Goal: Task Accomplishment & Management: Use online tool/utility

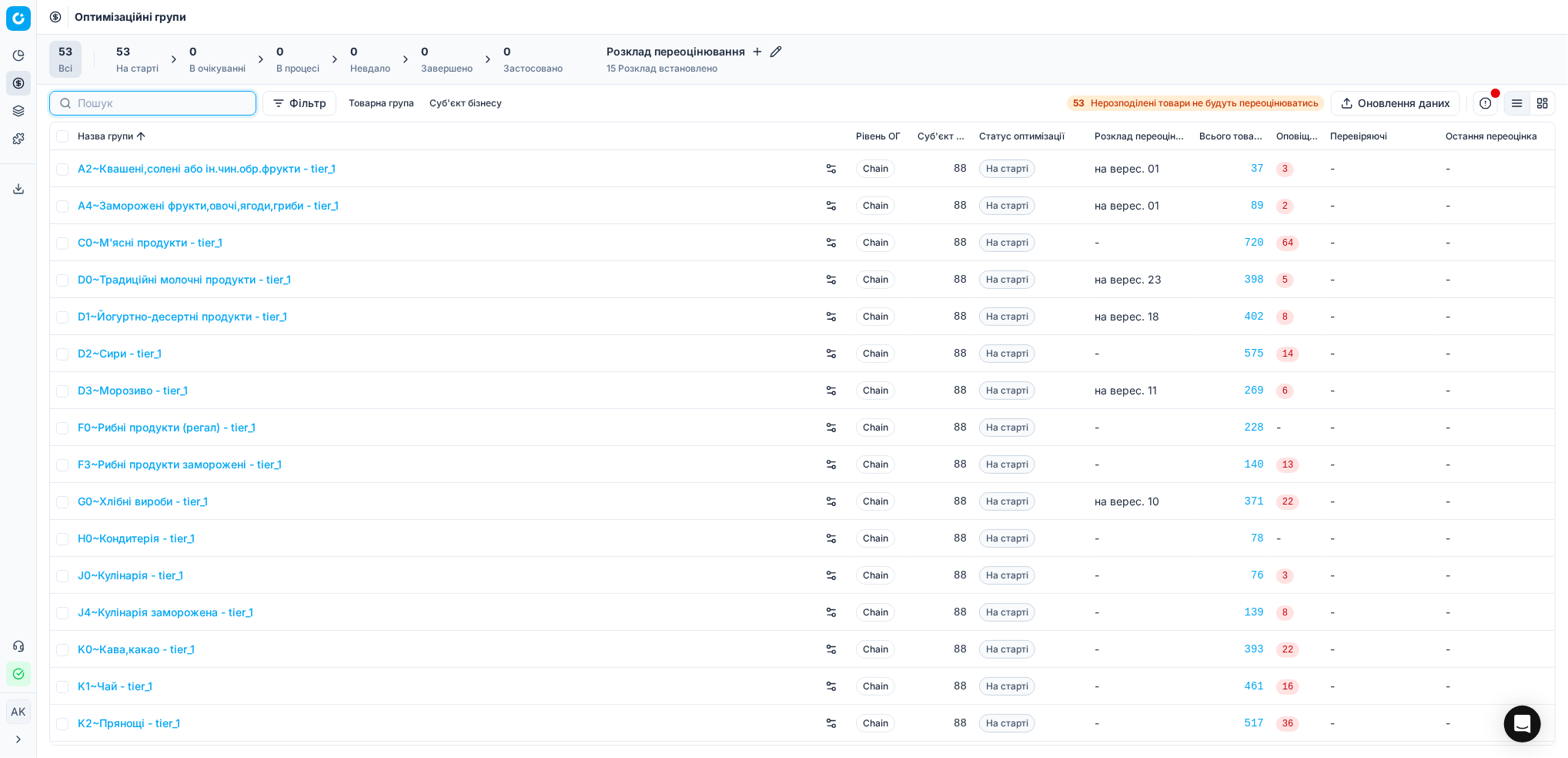
click at [92, 105] on input at bounding box center [161, 103] width 169 height 15
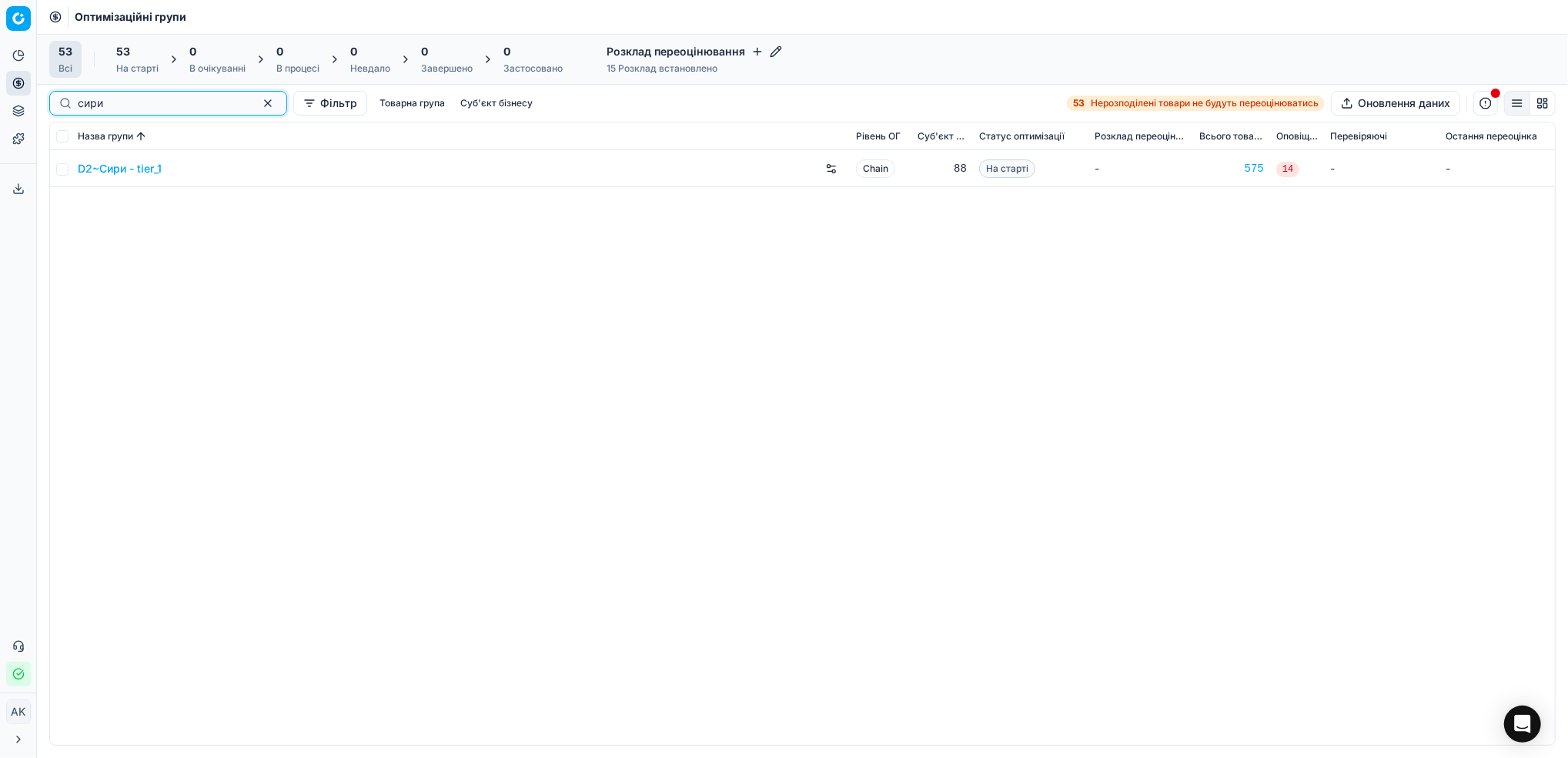
type input "сири"
click at [64, 176] on td at bounding box center [60, 168] width 22 height 37
click at [60, 169] on input "checkbox" at bounding box center [62, 169] width 12 height 12
checkbox input "true"
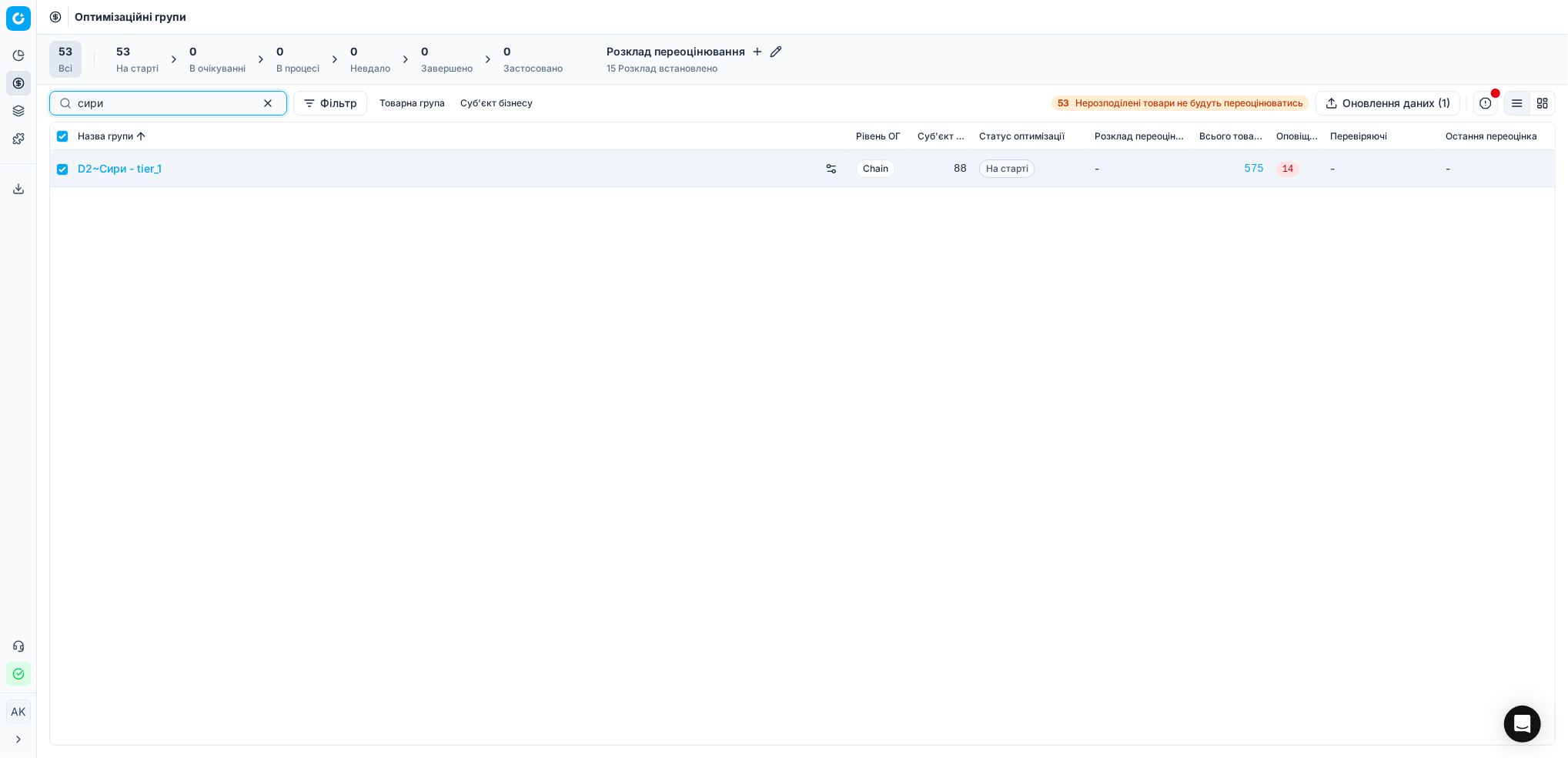
click at [259, 103] on button "button" at bounding box center [268, 104] width 19 height 19
checkbox input "false"
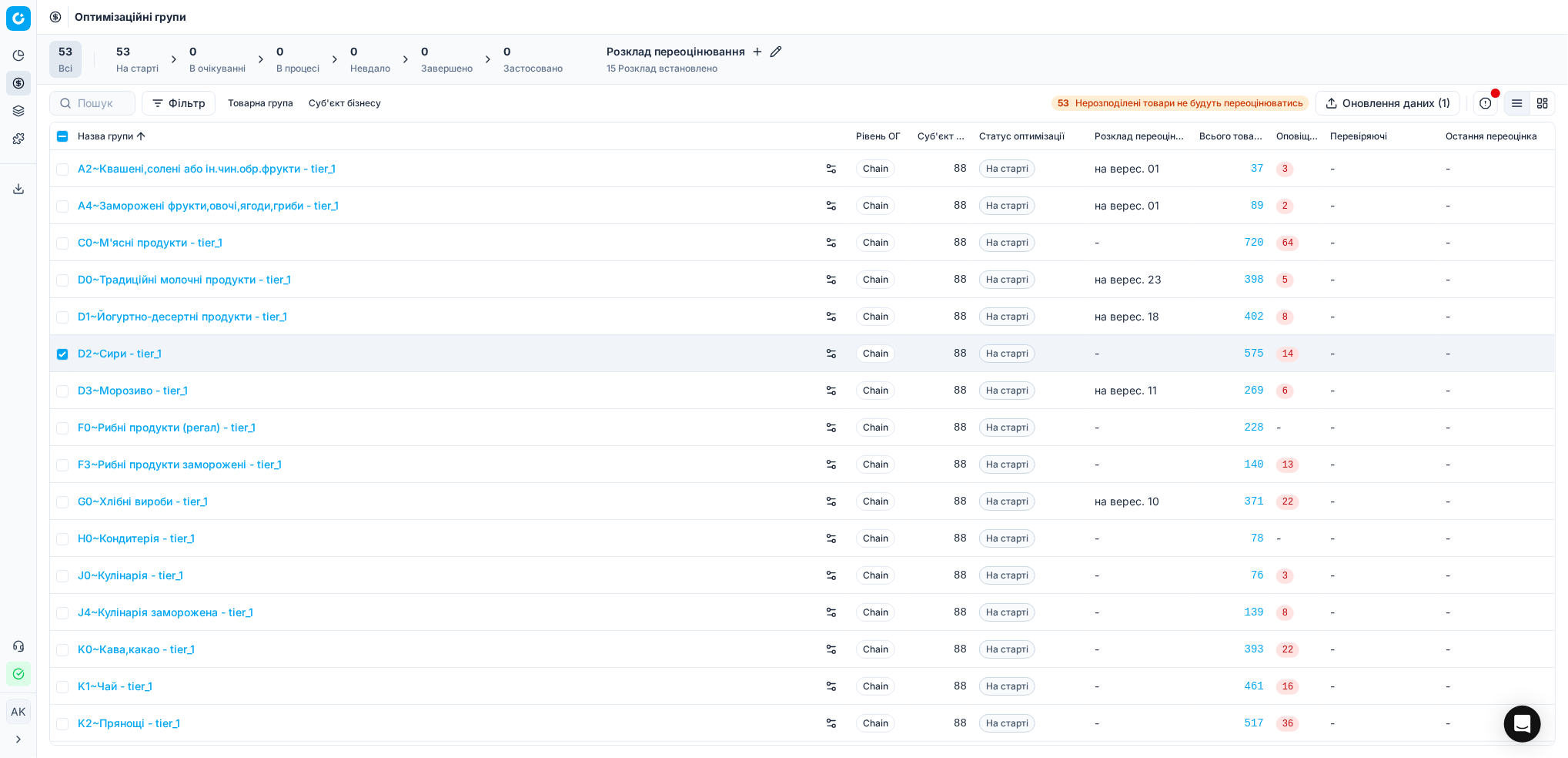
click at [75, 102] on div at bounding box center [92, 103] width 86 height 25
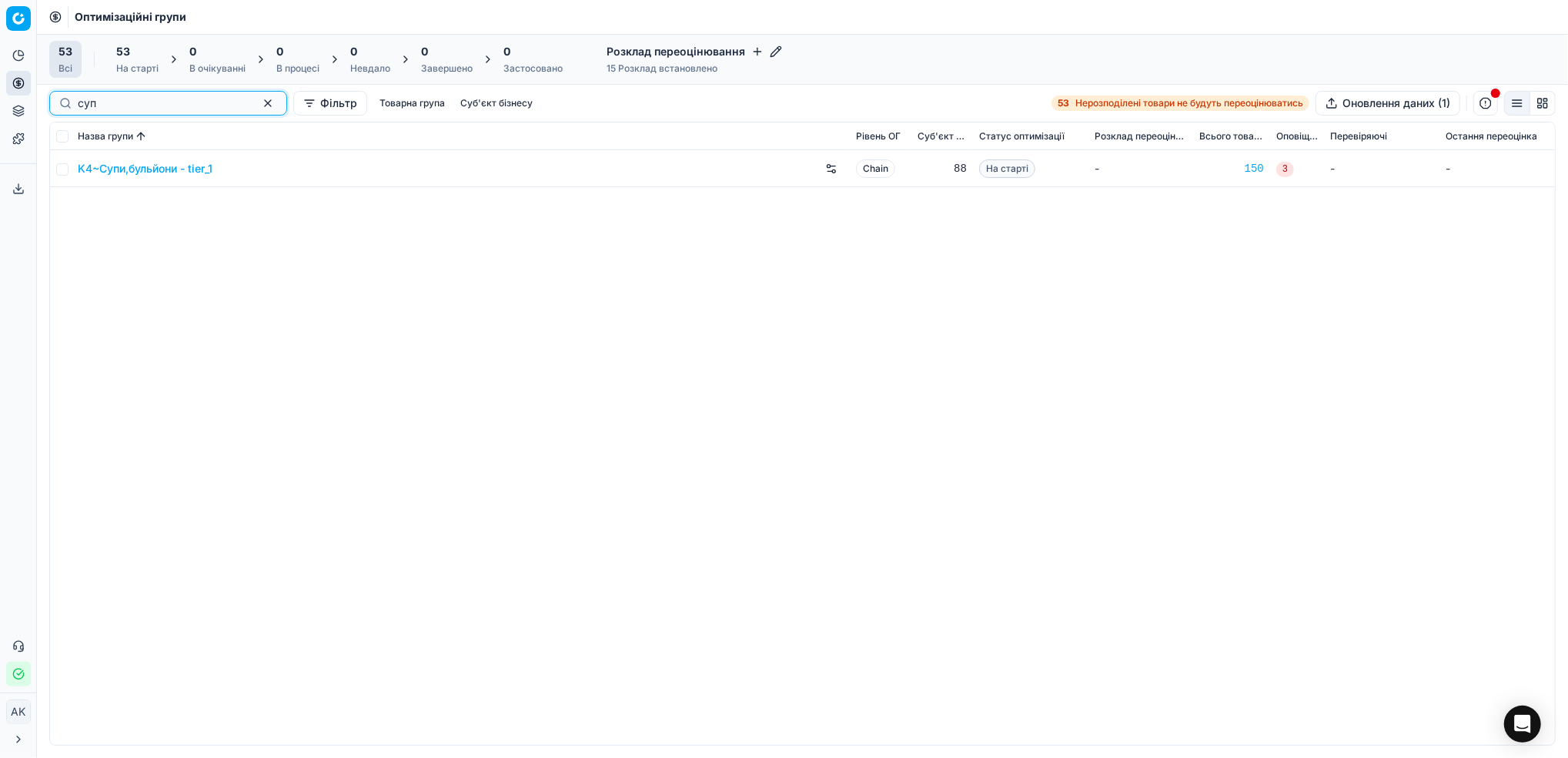
type input "суп"
click at [66, 169] on input "checkbox" at bounding box center [62, 169] width 12 height 12
checkbox input "true"
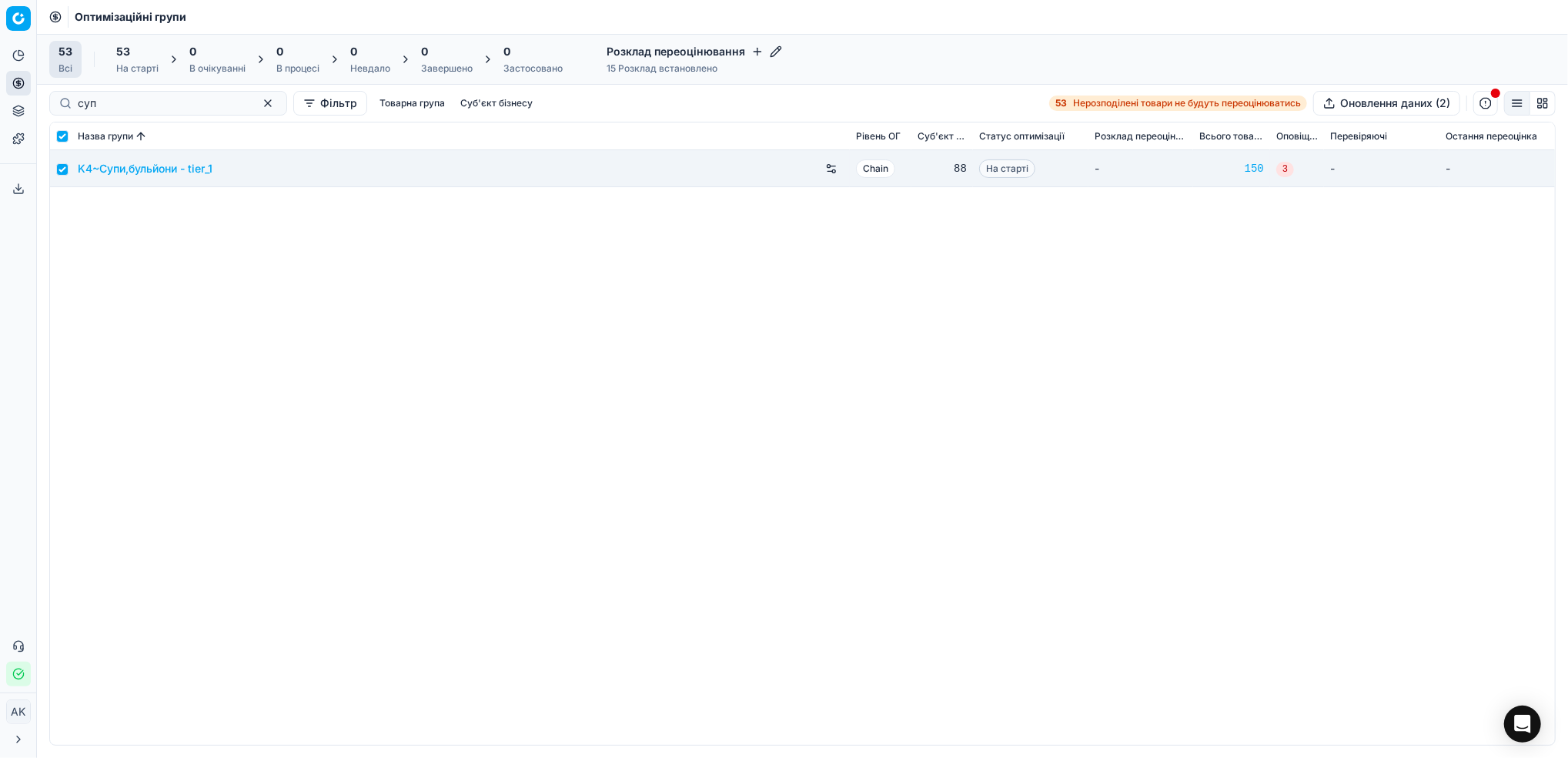
click at [149, 63] on div "На старті" at bounding box center [137, 68] width 42 height 12
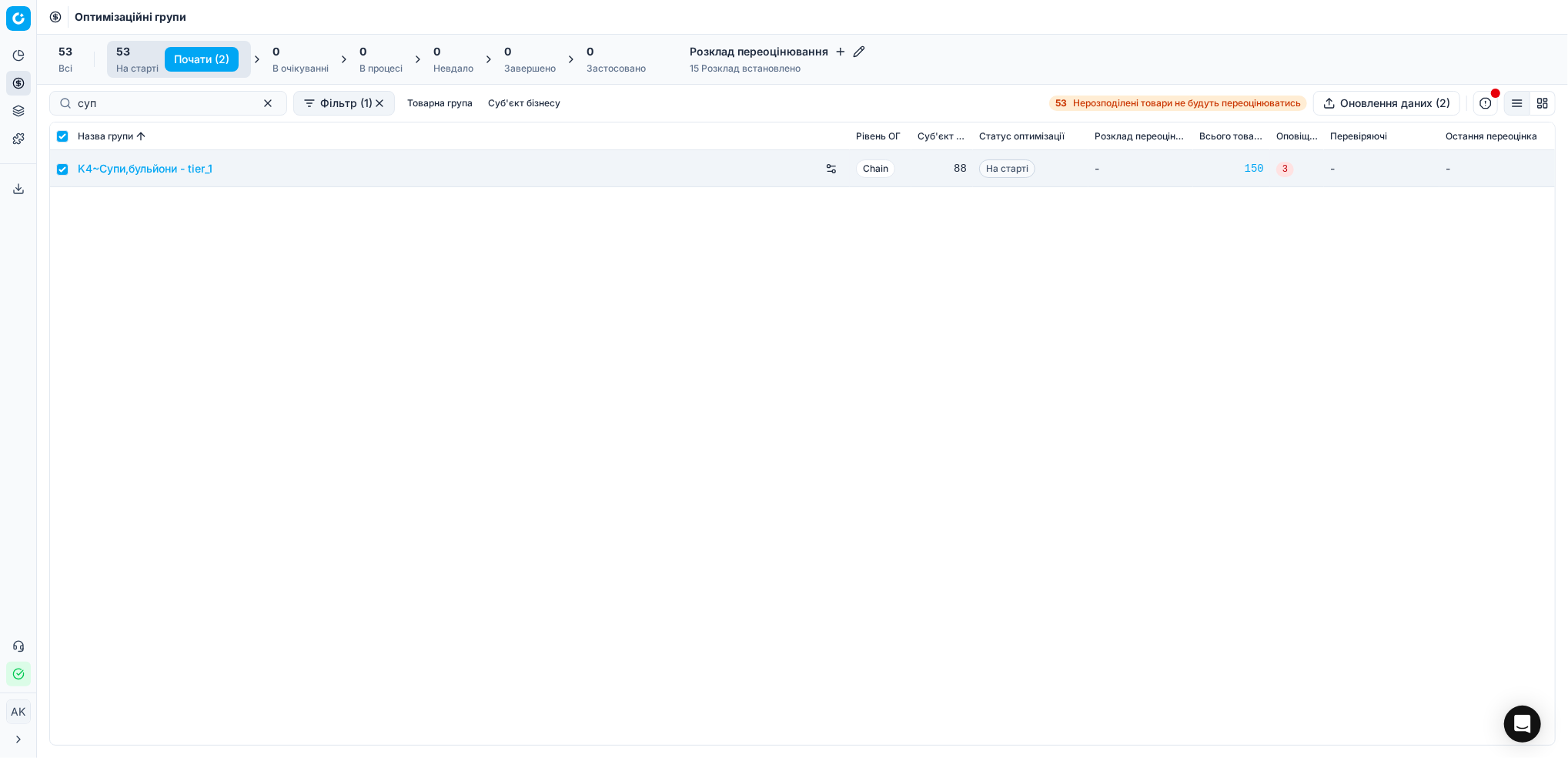
click at [202, 58] on button "Почати (2)" at bounding box center [202, 59] width 74 height 25
checkbox input "false"
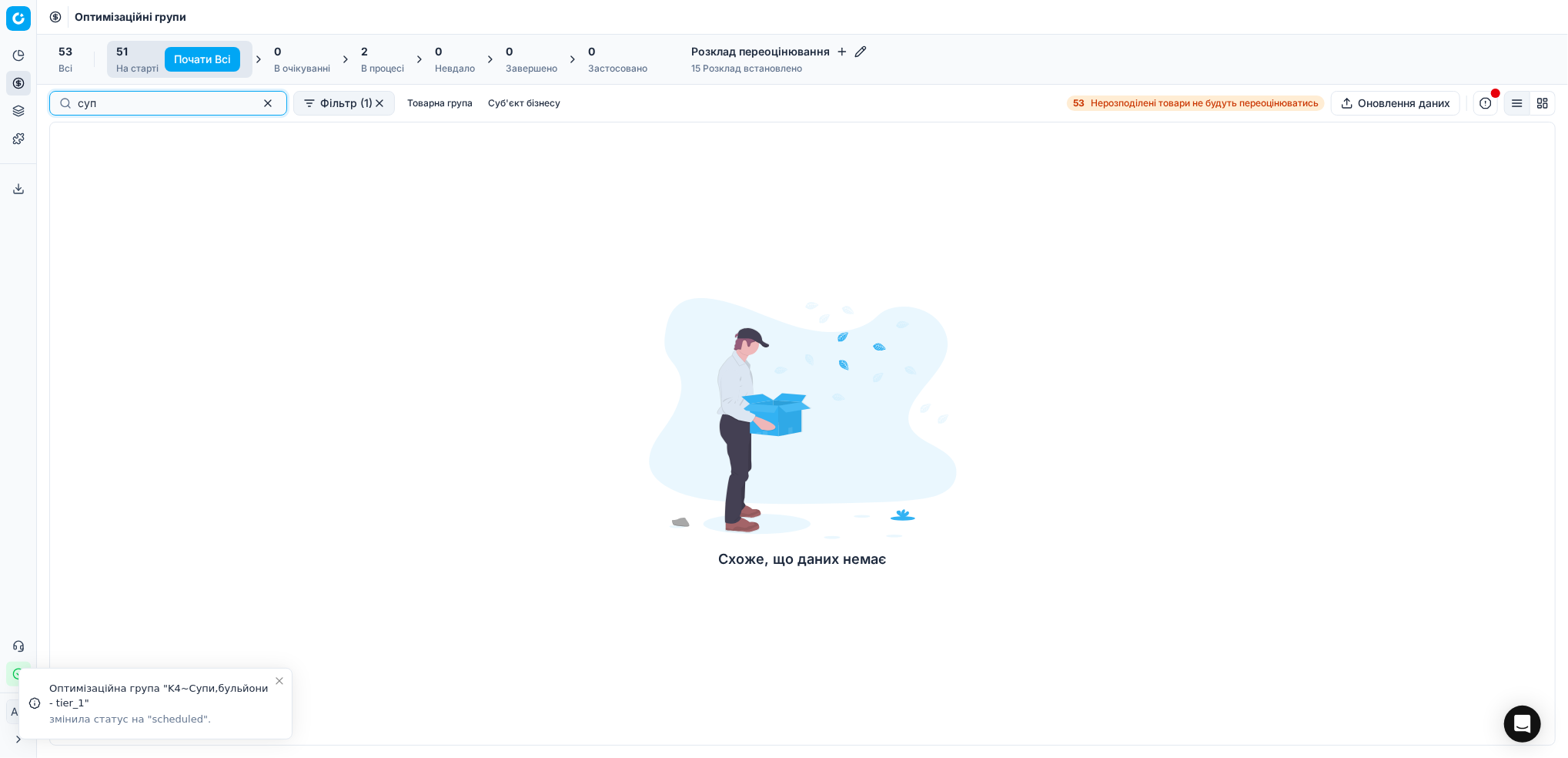
click at [259, 109] on button "button" at bounding box center [268, 104] width 19 height 19
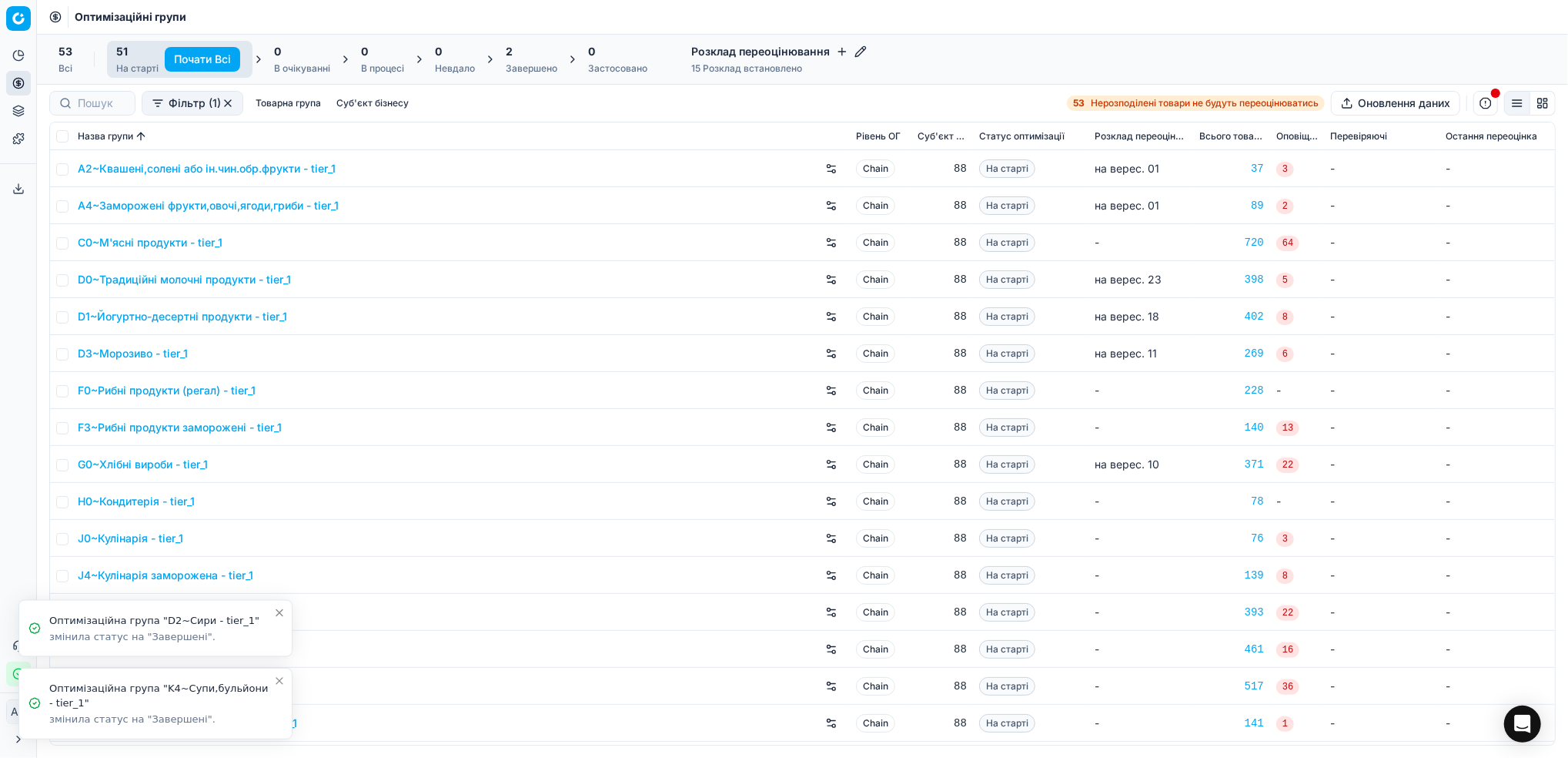
click at [280, 683] on icon "Close toast" at bounding box center [279, 681] width 12 height 12
click at [278, 693] on icon "Close toast" at bounding box center [279, 695] width 12 height 12
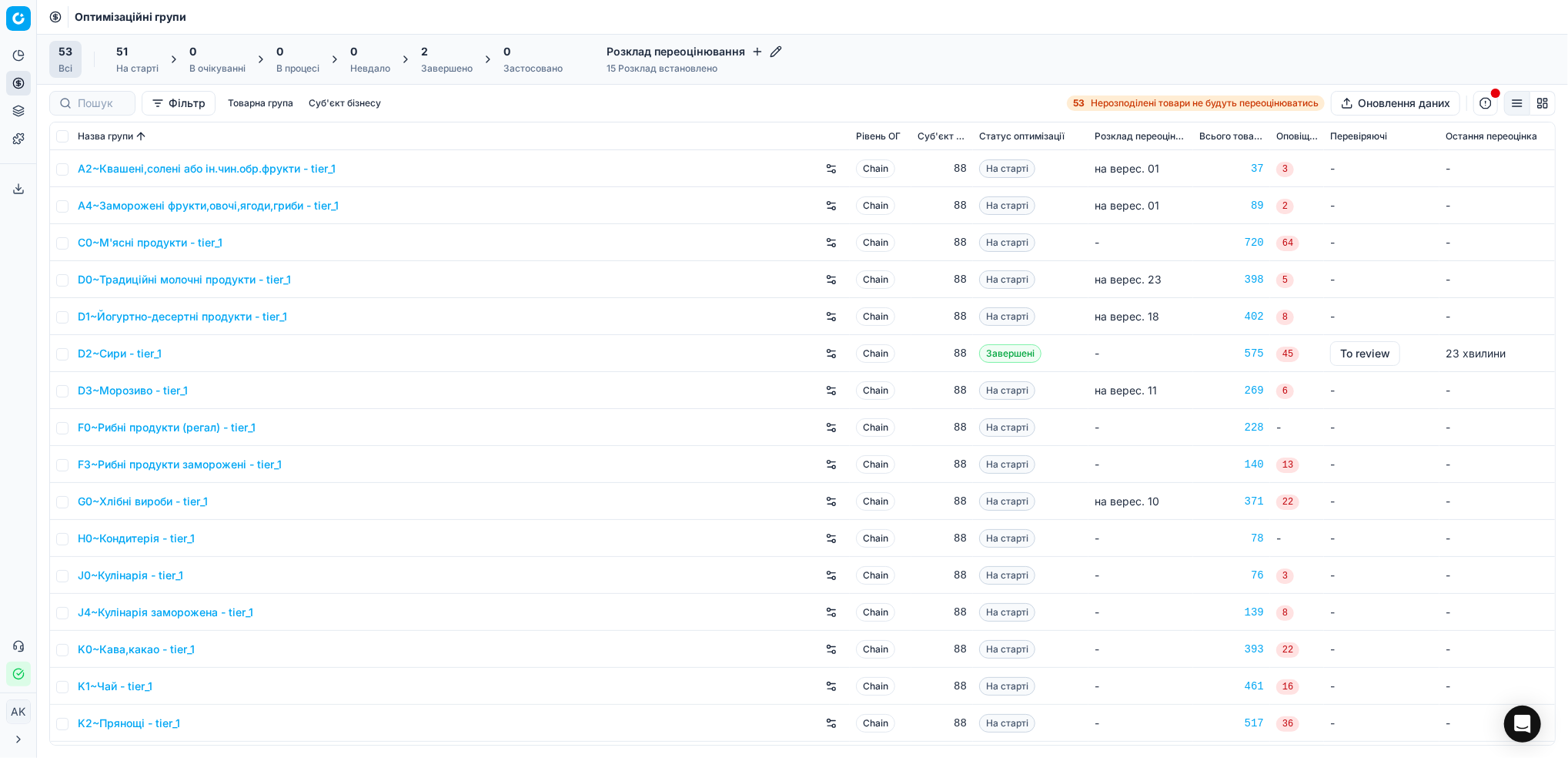
click at [446, 59] on div "2 Завершено" at bounding box center [446, 59] width 52 height 31
